Goal: Check status: Check status

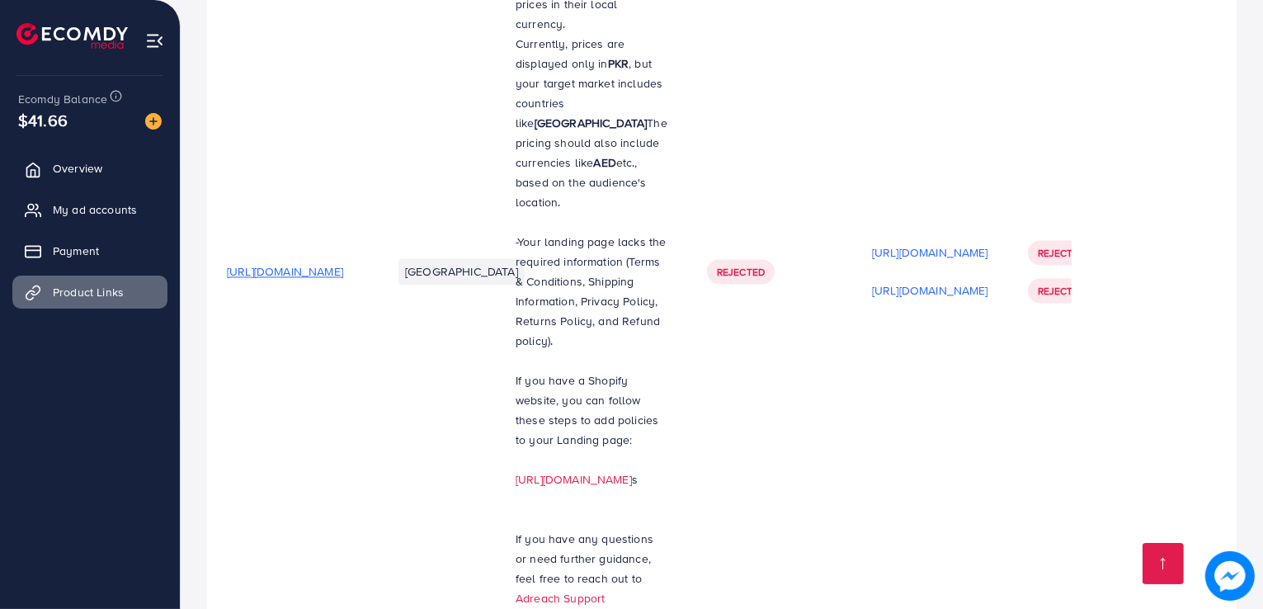
scroll to position [4156, 0]
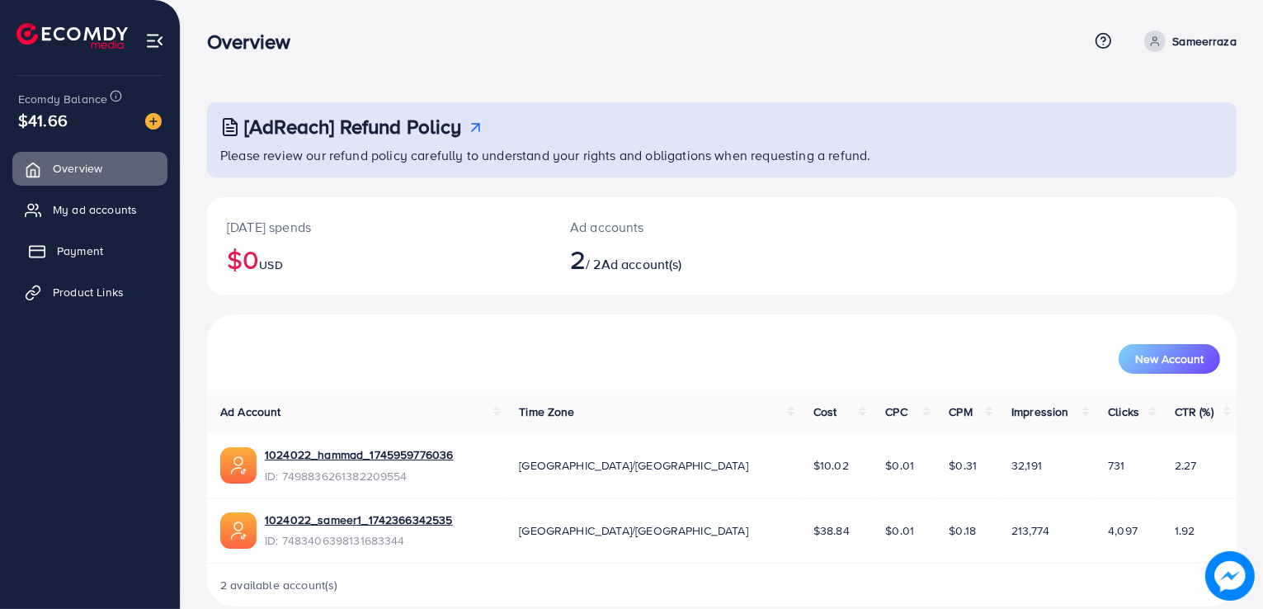
click at [85, 256] on span "Payment" at bounding box center [80, 250] width 46 height 16
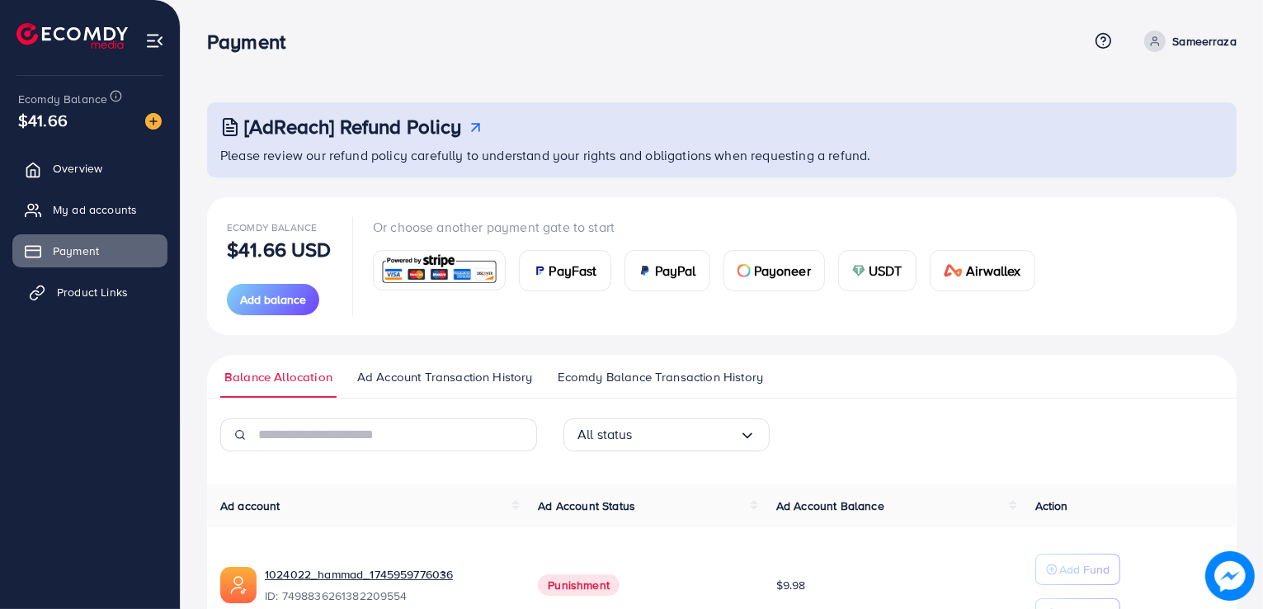
click at [88, 288] on span "Product Links" at bounding box center [92, 292] width 71 height 16
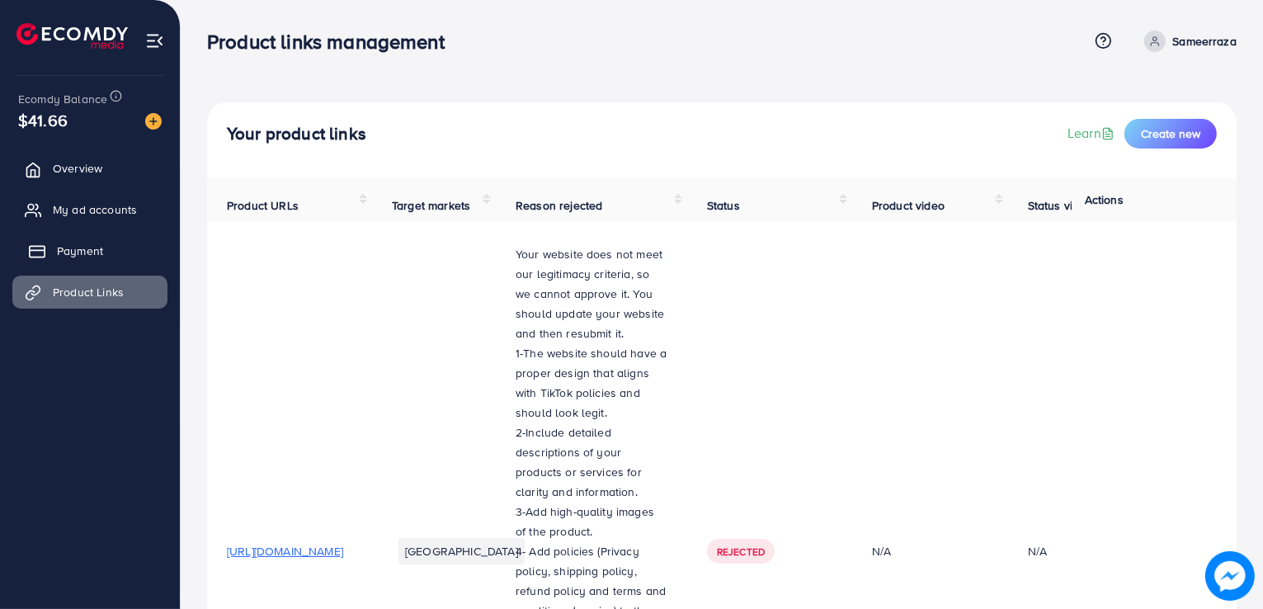
click at [101, 256] on span "Payment" at bounding box center [80, 250] width 46 height 16
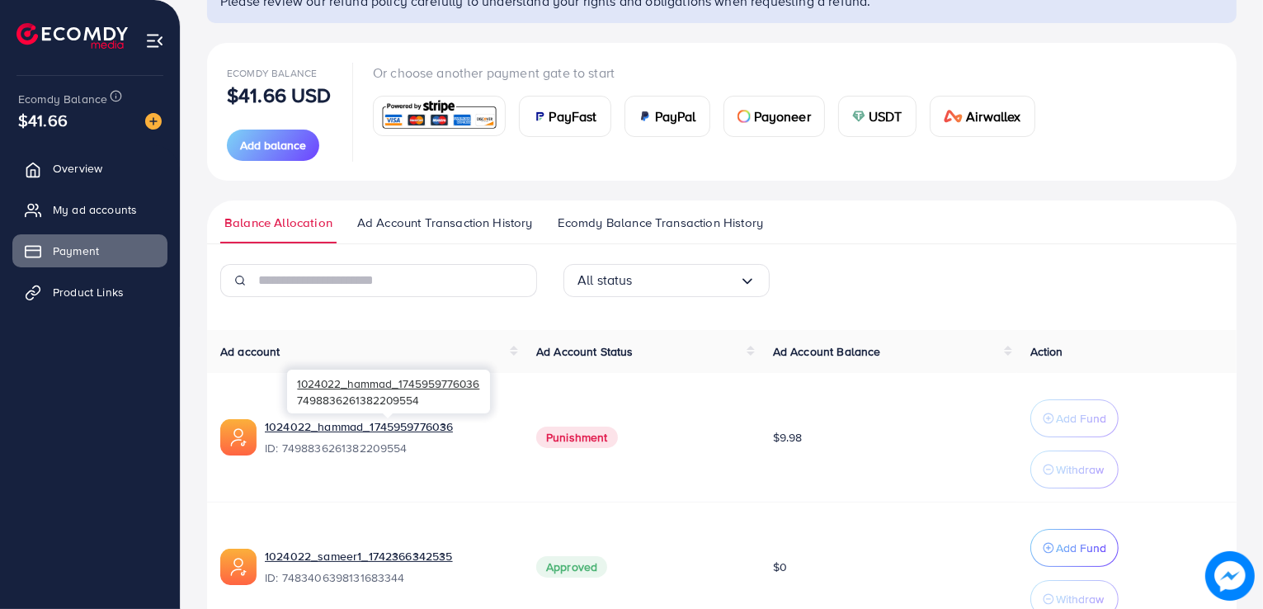
scroll to position [151, 0]
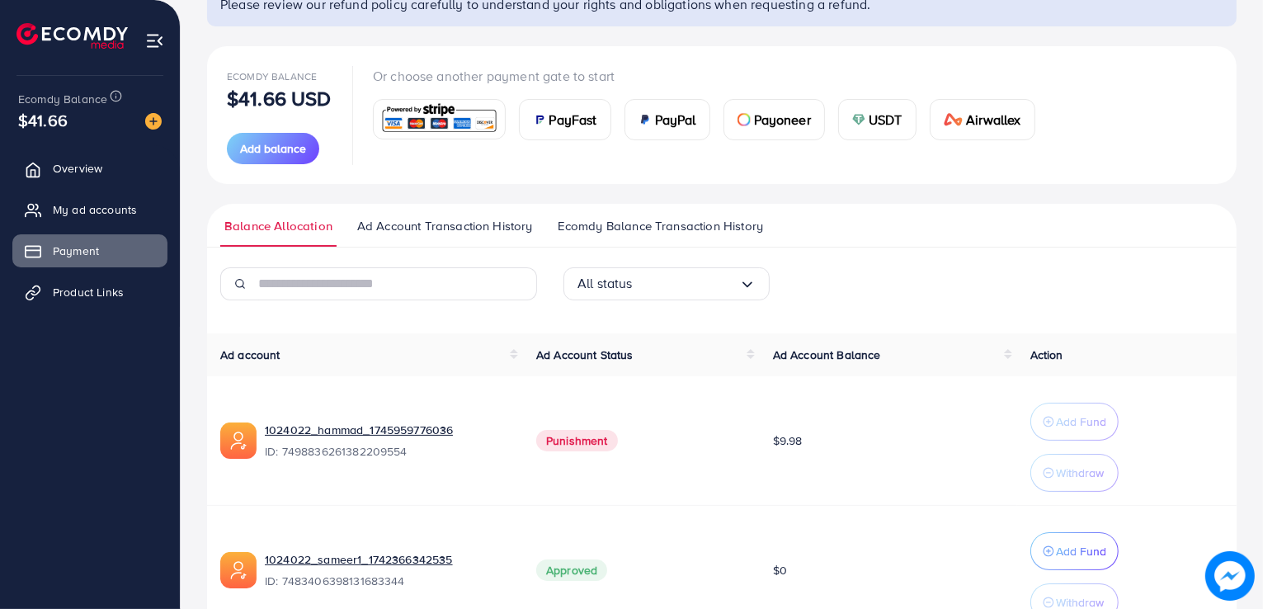
click at [695, 288] on input "Search for option" at bounding box center [686, 283] width 106 height 26
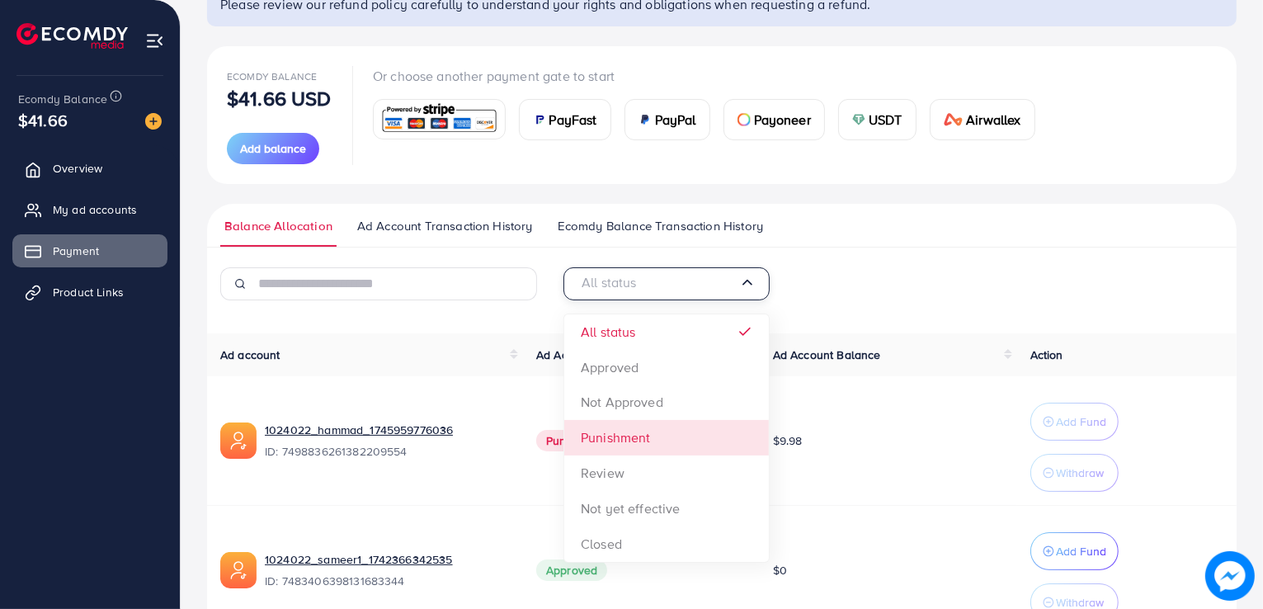
click at [673, 437] on div "All status Loading... All status Approved Not Approved Punishment Review Not ye…" at bounding box center [721, 473] width 1029 height 412
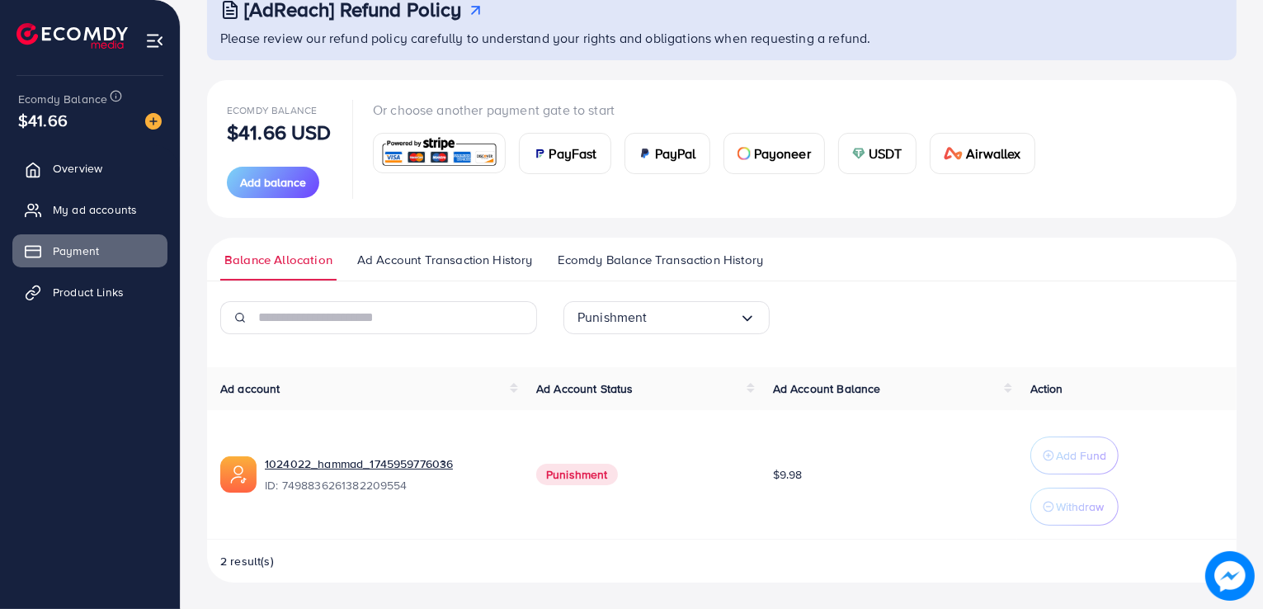
scroll to position [116, 0]
click at [474, 267] on span "Ad Account Transaction History" at bounding box center [445, 261] width 176 height 18
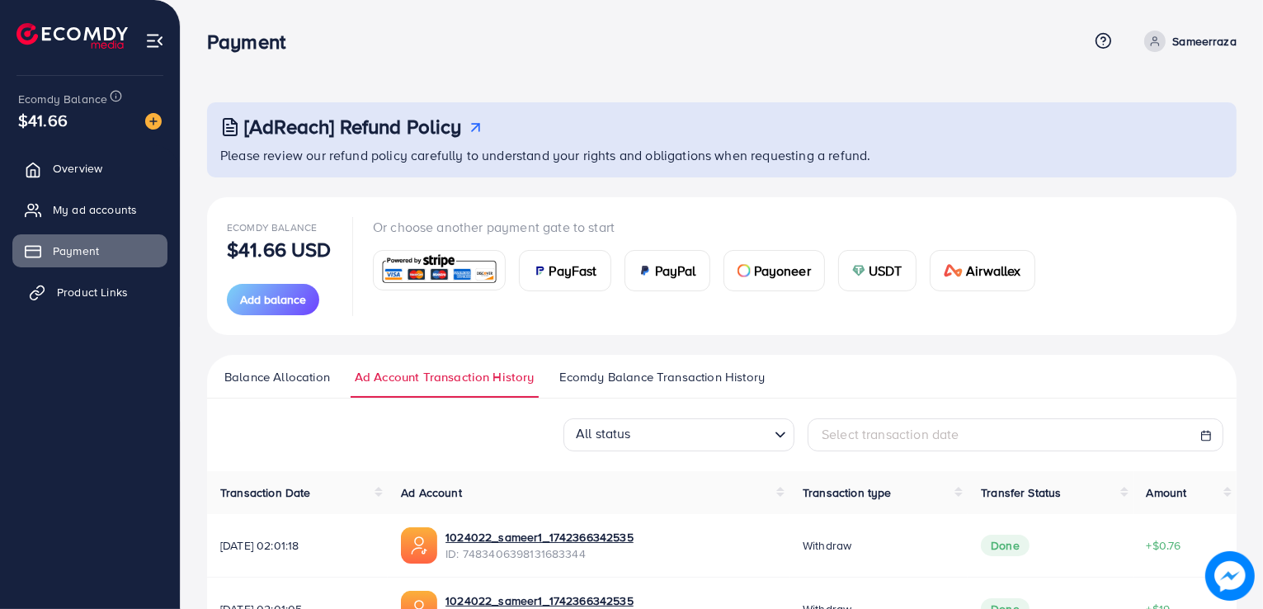
click at [96, 289] on span "Product Links" at bounding box center [92, 292] width 71 height 16
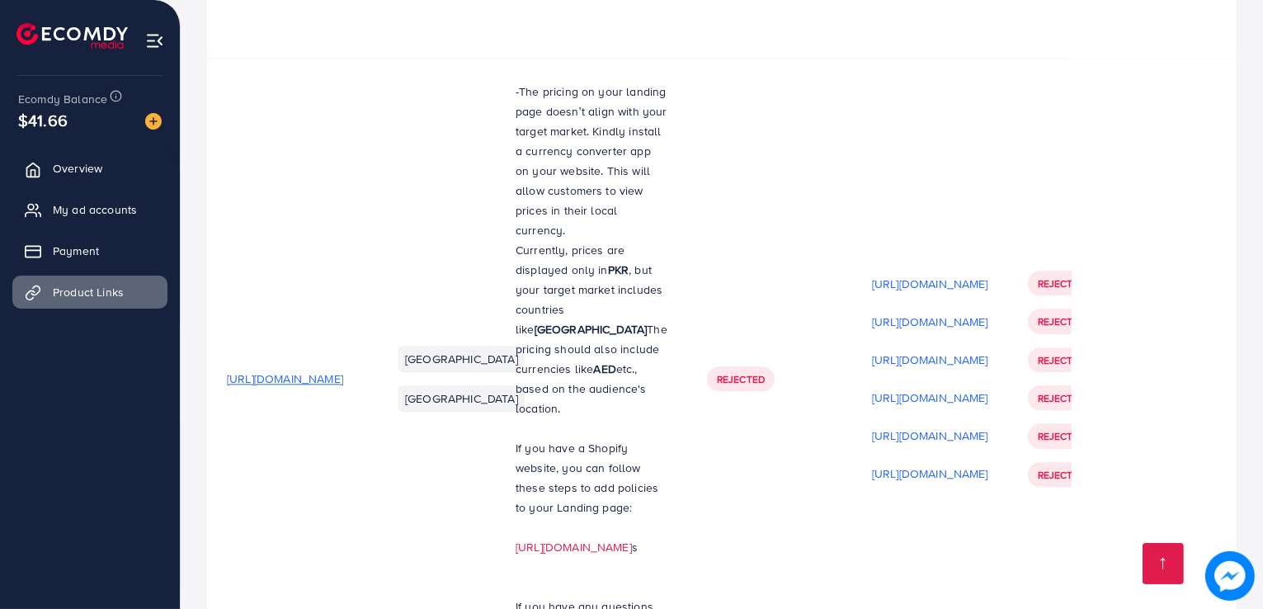
scroll to position [4156, 0]
